Goal: Task Accomplishment & Management: Use online tool/utility

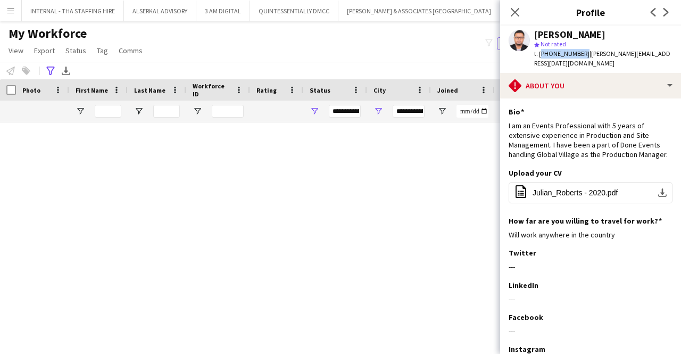
scroll to position [2556, 0]
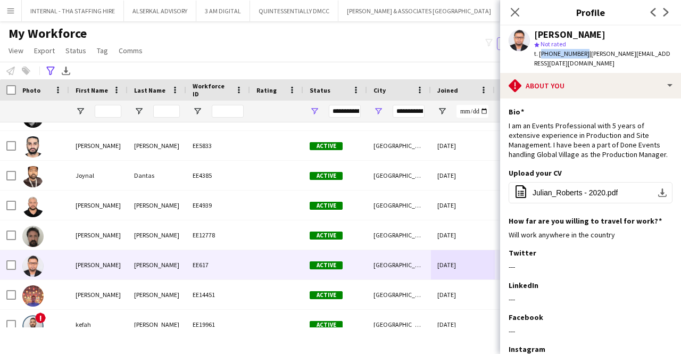
click at [9, 13] on app-icon "Menu" at bounding box center [10, 10] width 9 height 9
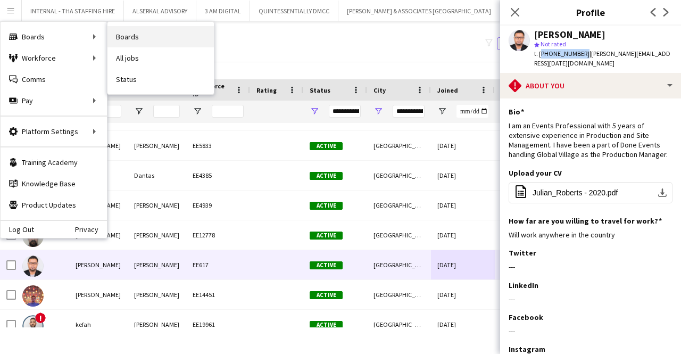
click at [147, 33] on link "Boards" at bounding box center [161, 36] width 106 height 21
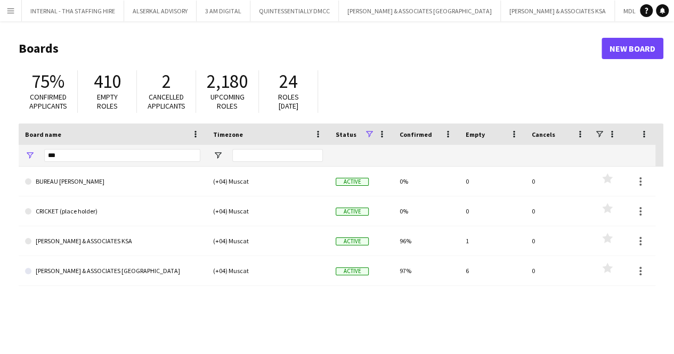
click at [7, 12] on app-icon "Menu" at bounding box center [10, 10] width 9 height 9
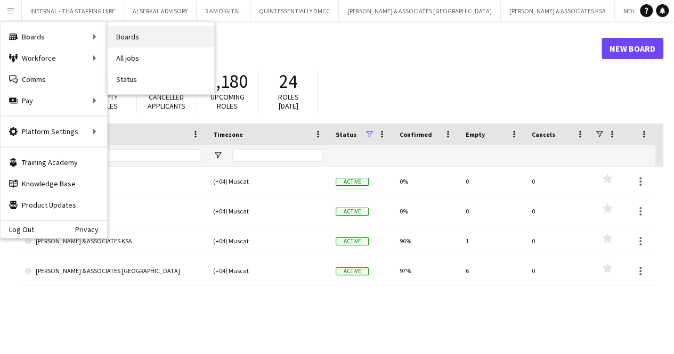
click at [121, 45] on link "Boards" at bounding box center [161, 36] width 106 height 21
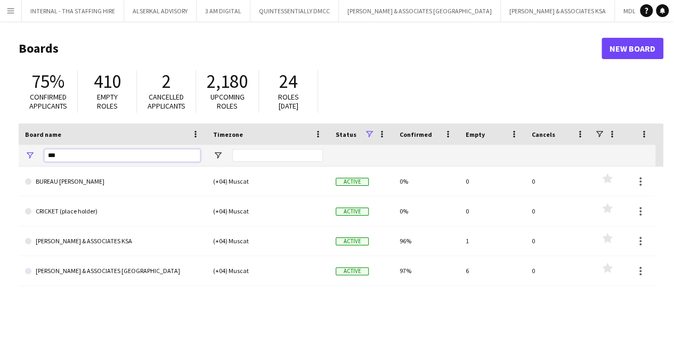
click at [92, 159] on input "***" at bounding box center [122, 155] width 156 height 13
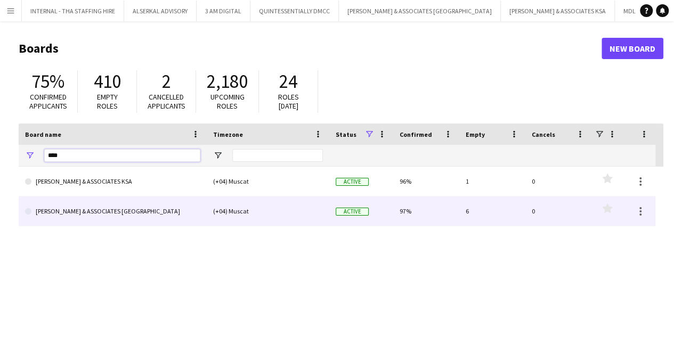
type input "****"
click at [95, 207] on link "[PERSON_NAME] & ASSOCIATES [GEOGRAPHIC_DATA]" at bounding box center [112, 211] width 175 height 30
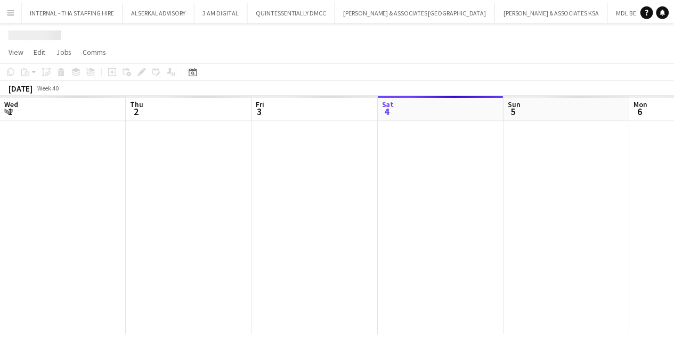
scroll to position [0, 254]
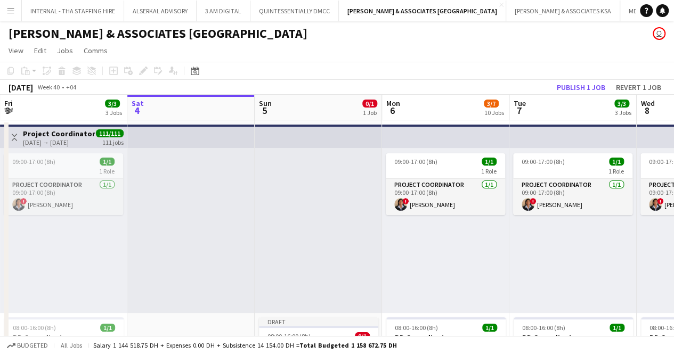
click at [95, 207] on app-card-role "Project Coordinator [DATE] 09:00-17:00 (8h) ! [PERSON_NAME]" at bounding box center [63, 197] width 119 height 36
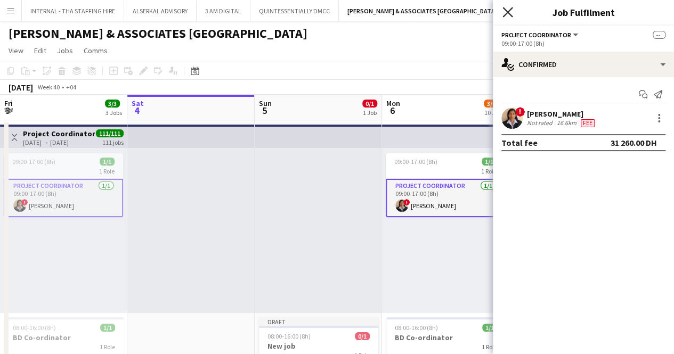
click at [510, 7] on icon "Close pop-in" at bounding box center [507, 12] width 10 height 10
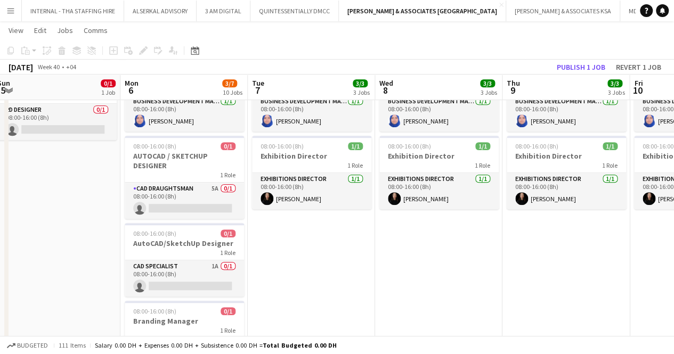
scroll to position [259, 0]
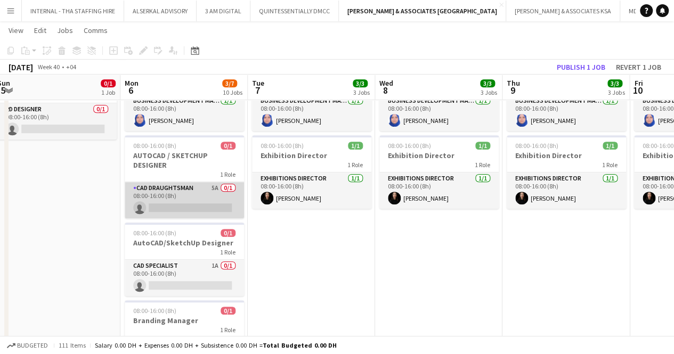
click at [205, 184] on app-card-role "CAD Draughtsman 5A 0/1 08:00-16:00 (8h) single-neutral-actions" at bounding box center [184, 200] width 119 height 36
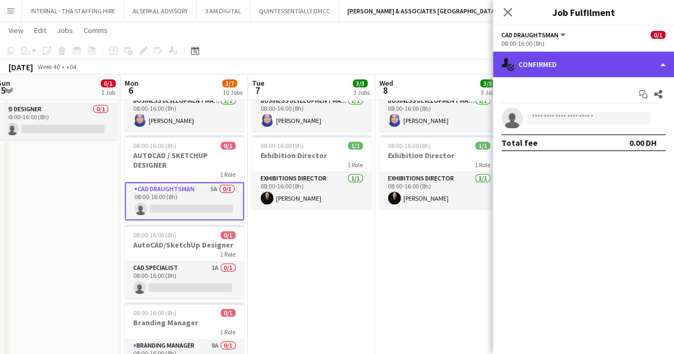
click at [663, 61] on div "single-neutral-actions-check-2 Confirmed" at bounding box center [582, 65] width 181 height 26
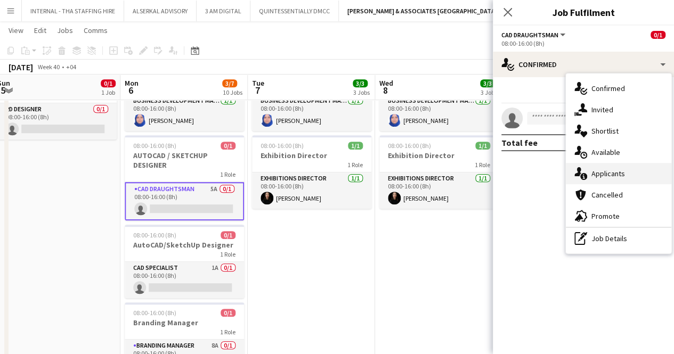
click at [614, 169] on span "Applicants" at bounding box center [608, 174] width 34 height 10
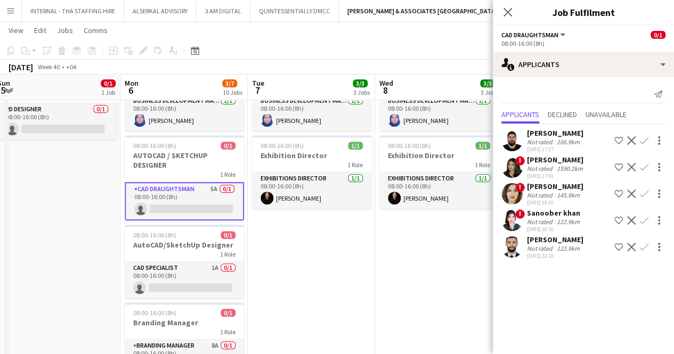
click at [548, 136] on div "[PERSON_NAME]" at bounding box center [555, 133] width 56 height 10
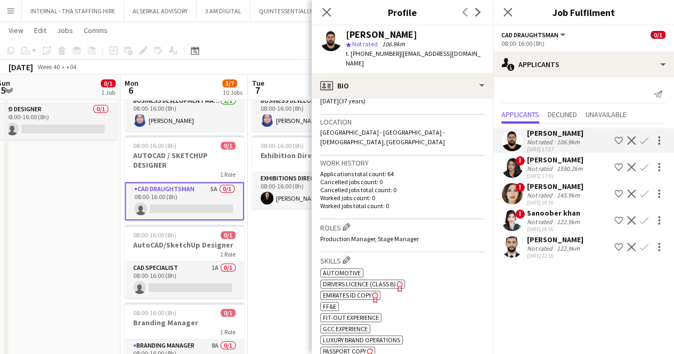
scroll to position [212, 0]
click at [393, 221] on div "Roles Edit crew company roles Production Manager, Stage Manager" at bounding box center [402, 237] width 164 height 33
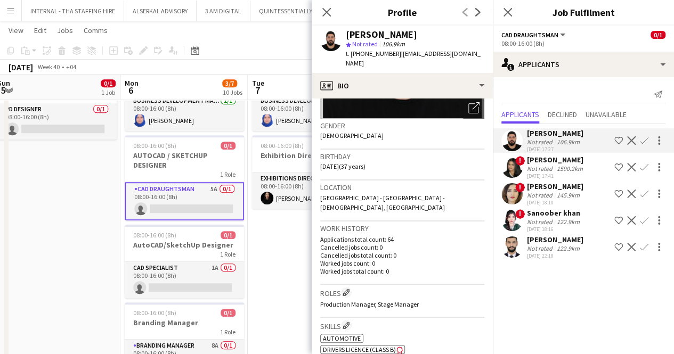
scroll to position [147, 0]
click at [558, 165] on div "1590.2km" at bounding box center [569, 169] width 30 height 8
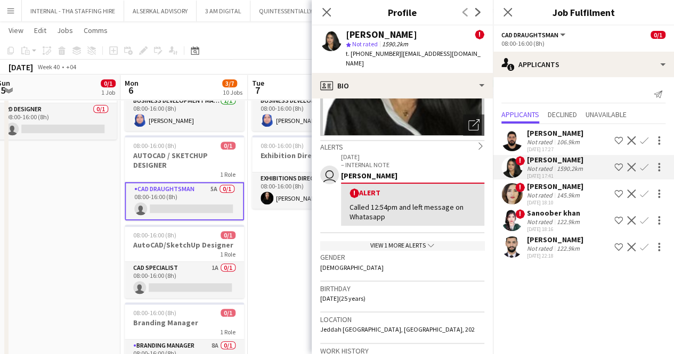
scroll to position [158, 0]
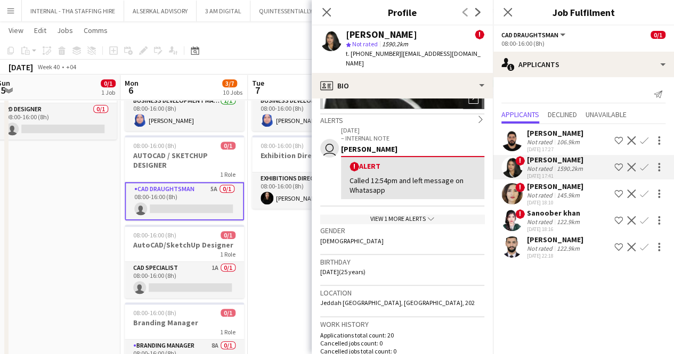
click at [563, 191] on div "145.9km" at bounding box center [567, 195] width 27 height 8
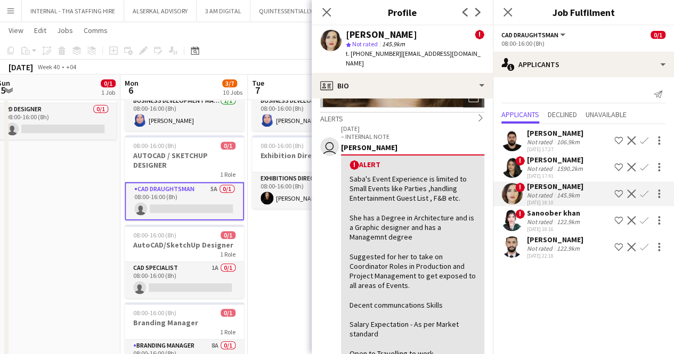
scroll to position [161, 0]
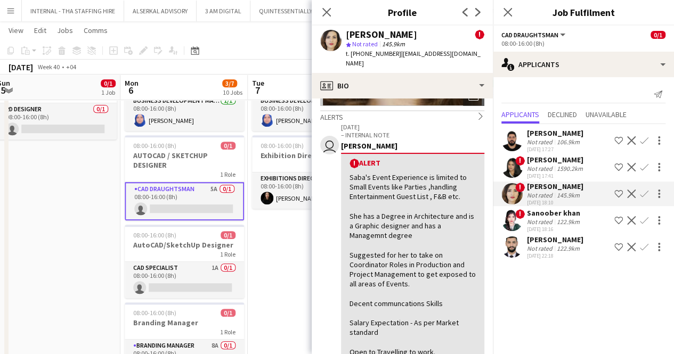
click at [537, 218] on div "Not rated" at bounding box center [541, 222] width 28 height 8
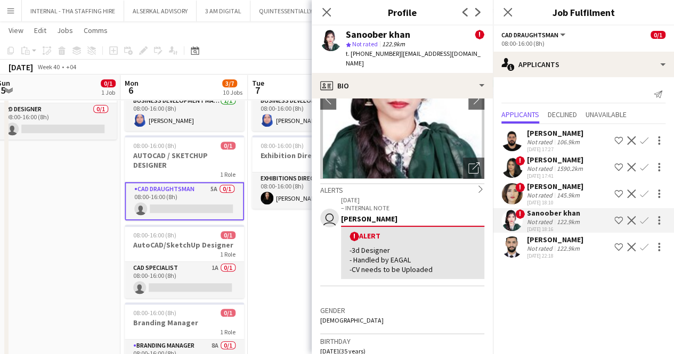
scroll to position [88, 0]
click at [537, 250] on div "Not rated" at bounding box center [541, 248] width 28 height 8
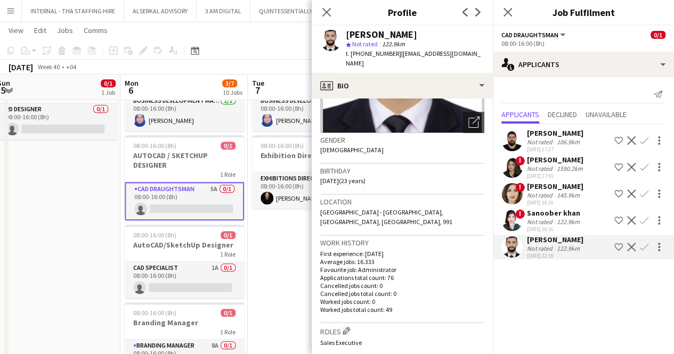
scroll to position [135, 0]
click at [531, 211] on div "Sanoober khan" at bounding box center [554, 213] width 55 height 10
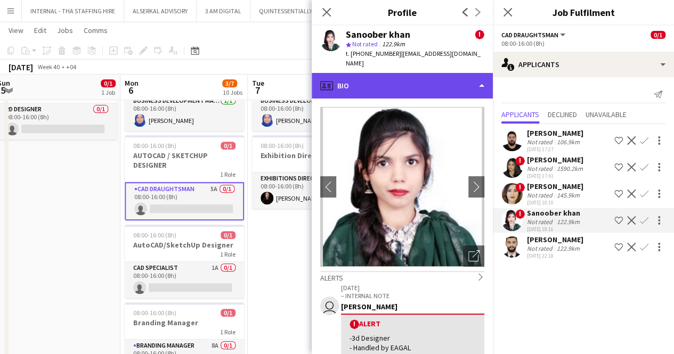
click at [413, 74] on div "profile Bio" at bounding box center [401, 86] width 181 height 26
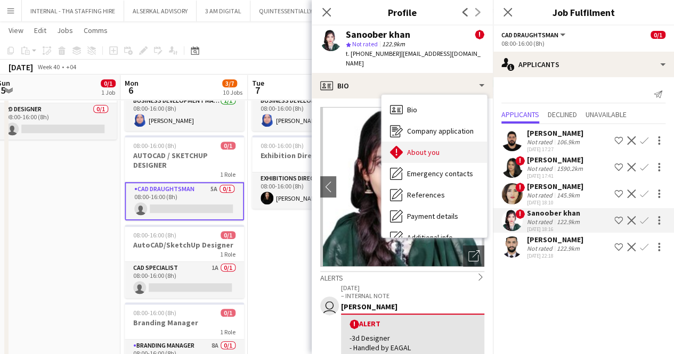
click at [410, 142] on div "About you About you" at bounding box center [433, 152] width 105 height 21
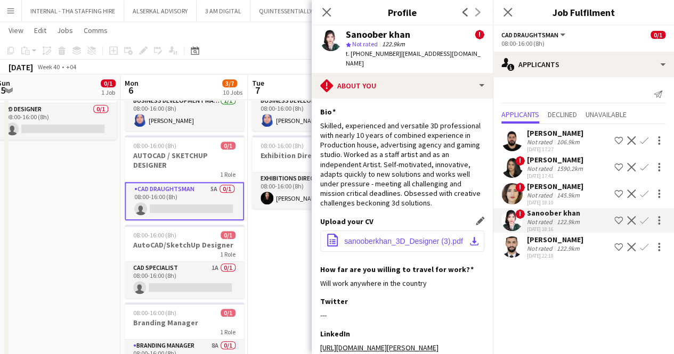
click at [367, 237] on span "sanooberkhan_3D_Designer (3).pdf" at bounding box center [403, 241] width 119 height 9
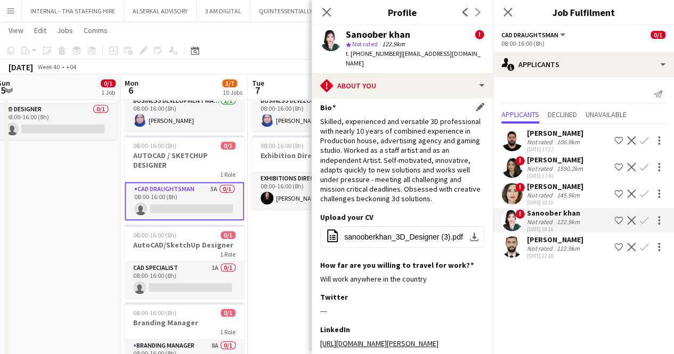
scroll to position [0, 0]
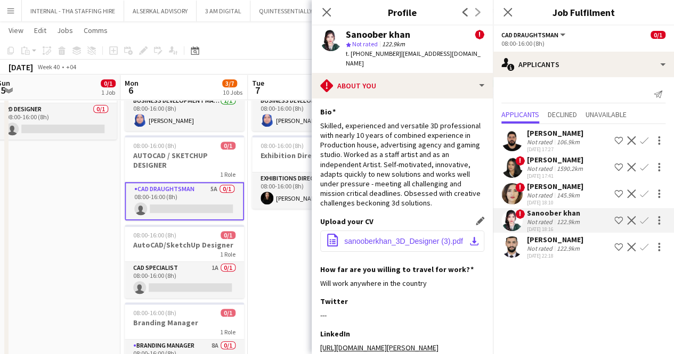
click at [387, 239] on button "office-file-sheet sanooberkhan_3D_Designer (3).pdf download-bottom" at bounding box center [402, 241] width 164 height 21
click at [326, 12] on icon at bounding box center [326, 12] width 10 height 10
